Goal: Task Accomplishment & Management: Manage account settings

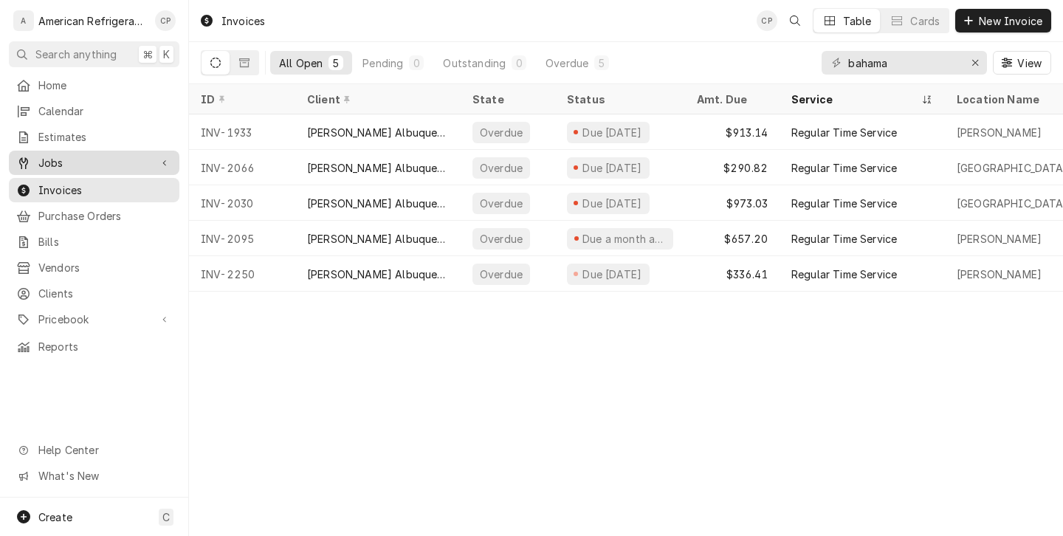
click at [160, 156] on div "Dynamic Content Wrapper" at bounding box center [164, 163] width 15 height 15
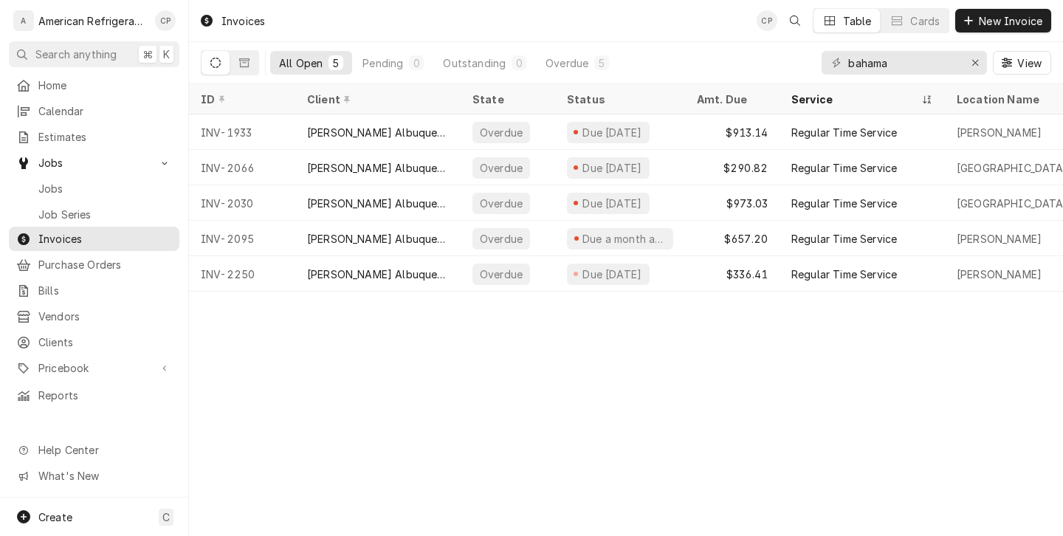
click at [148, 171] on div "Jobs Jobs Job Series" at bounding box center [94, 188] width 171 height 75
click at [146, 181] on span "Jobs" at bounding box center [105, 189] width 134 height 16
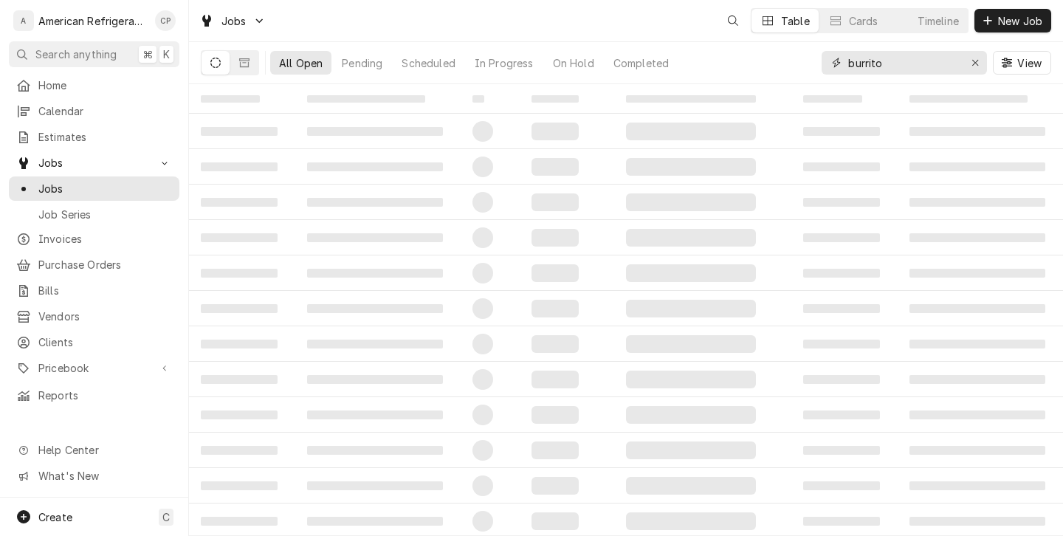
click at [894, 64] on input "burrito" at bounding box center [904, 63] width 111 height 24
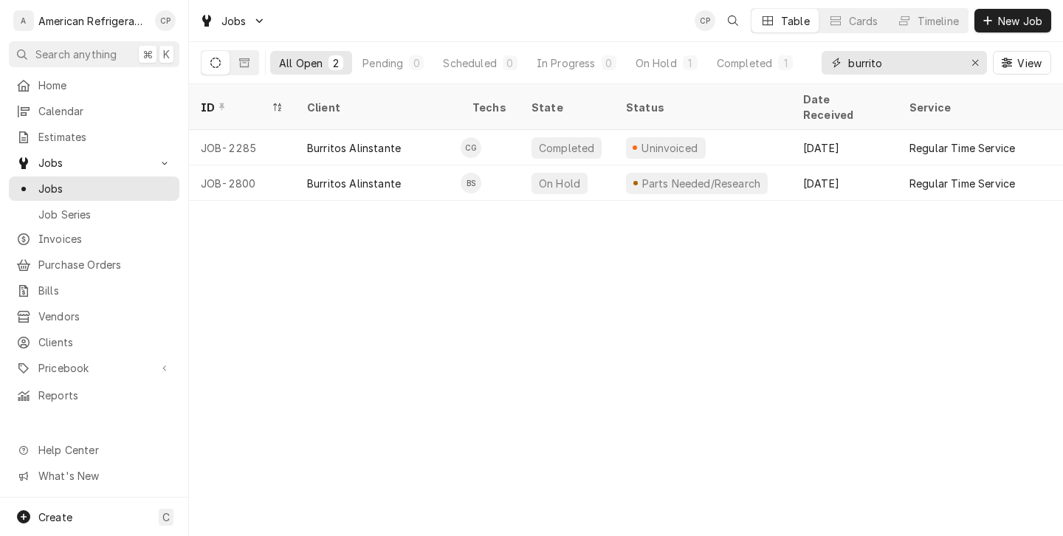
type input "a"
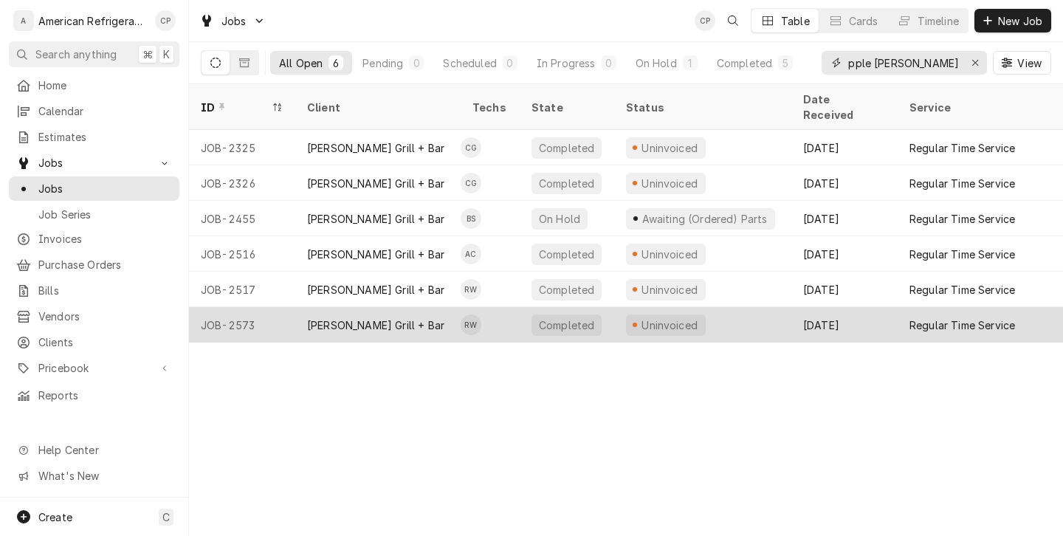
type input "pple [PERSON_NAME]"
click at [430, 307] on div "[PERSON_NAME] Grill + Bar" at bounding box center [377, 324] width 165 height 35
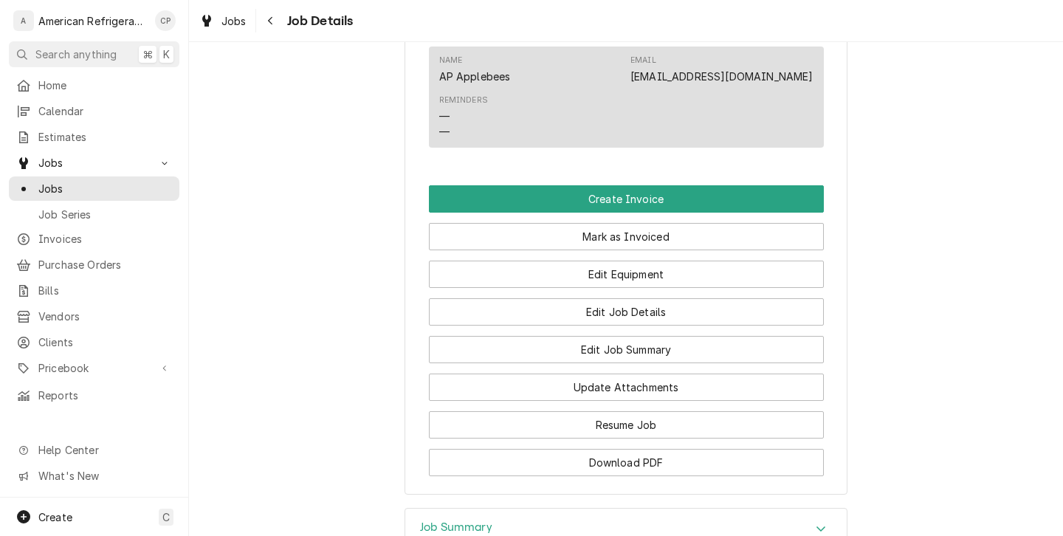
scroll to position [934, 0]
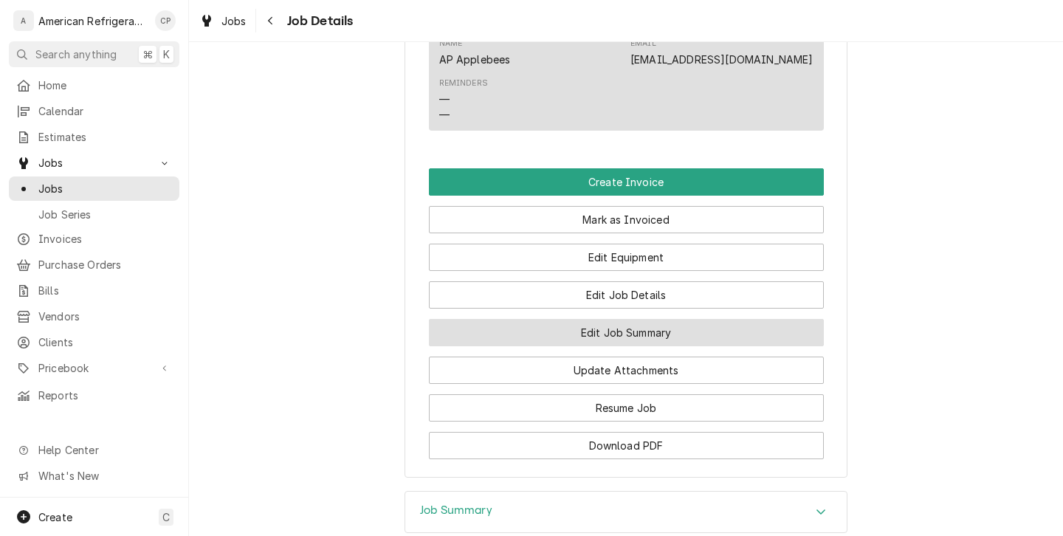
click at [531, 346] on button "Edit Job Summary" at bounding box center [626, 332] width 395 height 27
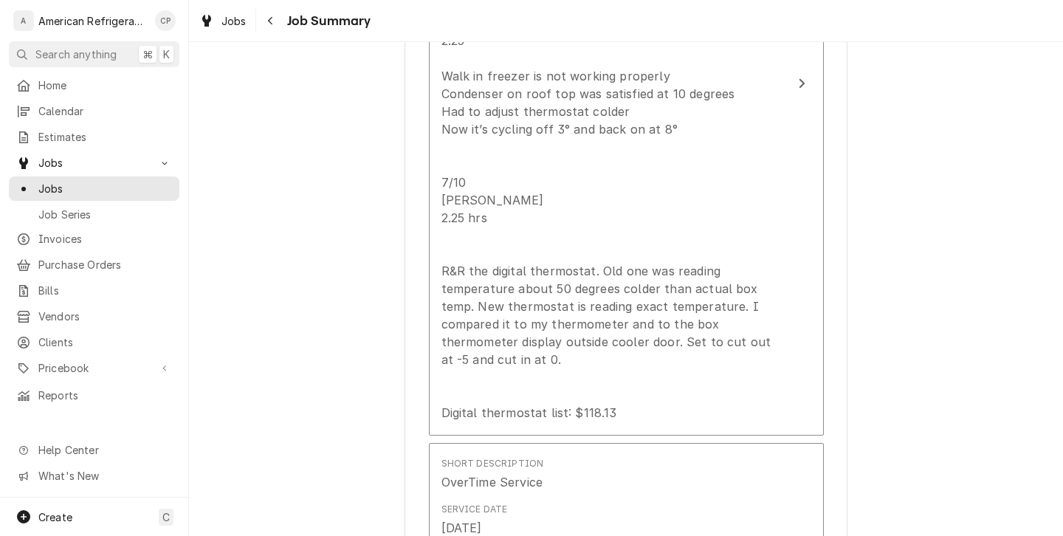
scroll to position [694, 0]
